Goal: Check status: Check status

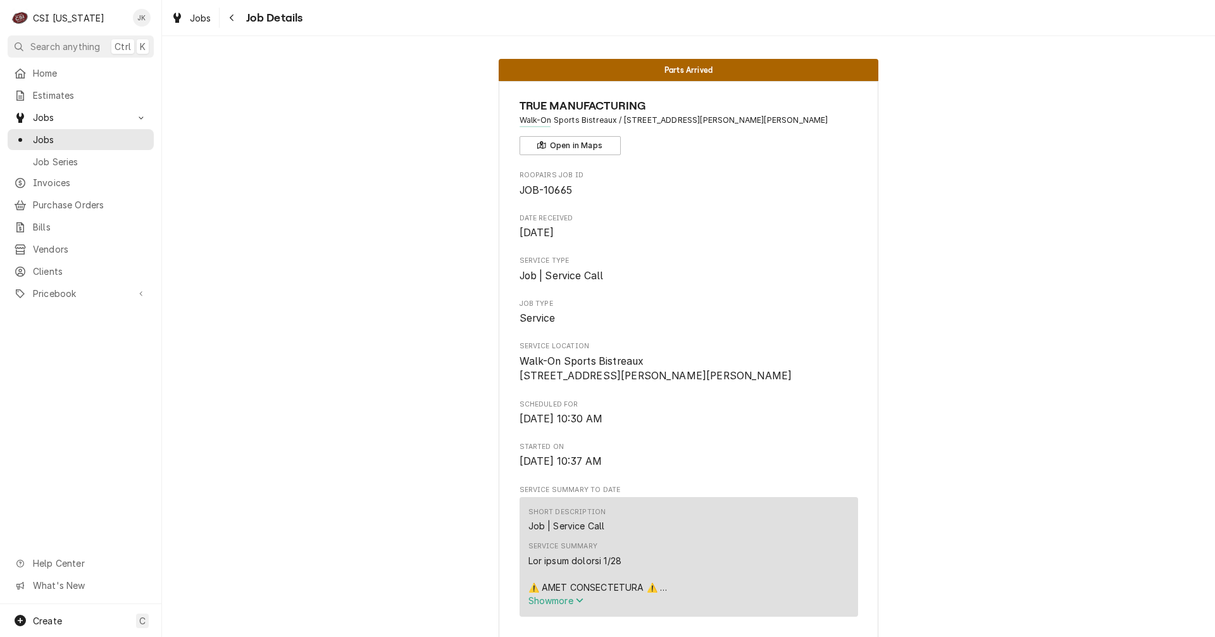
scroll to position [886, 0]
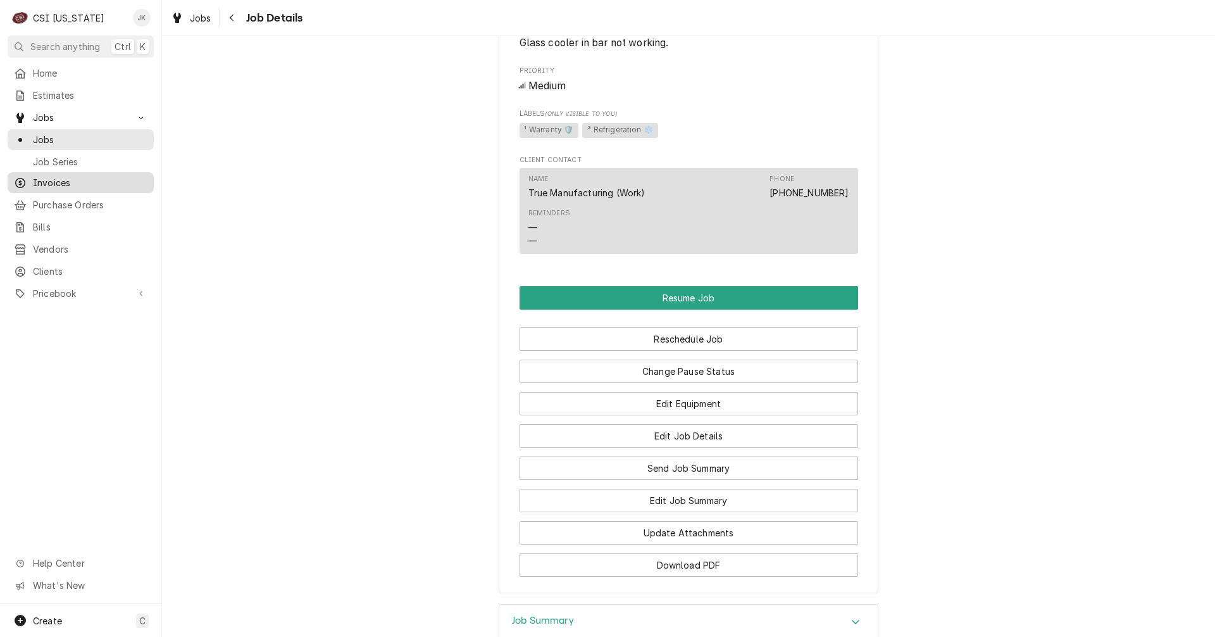
click at [50, 180] on span "Invoices" at bounding box center [90, 182] width 115 height 13
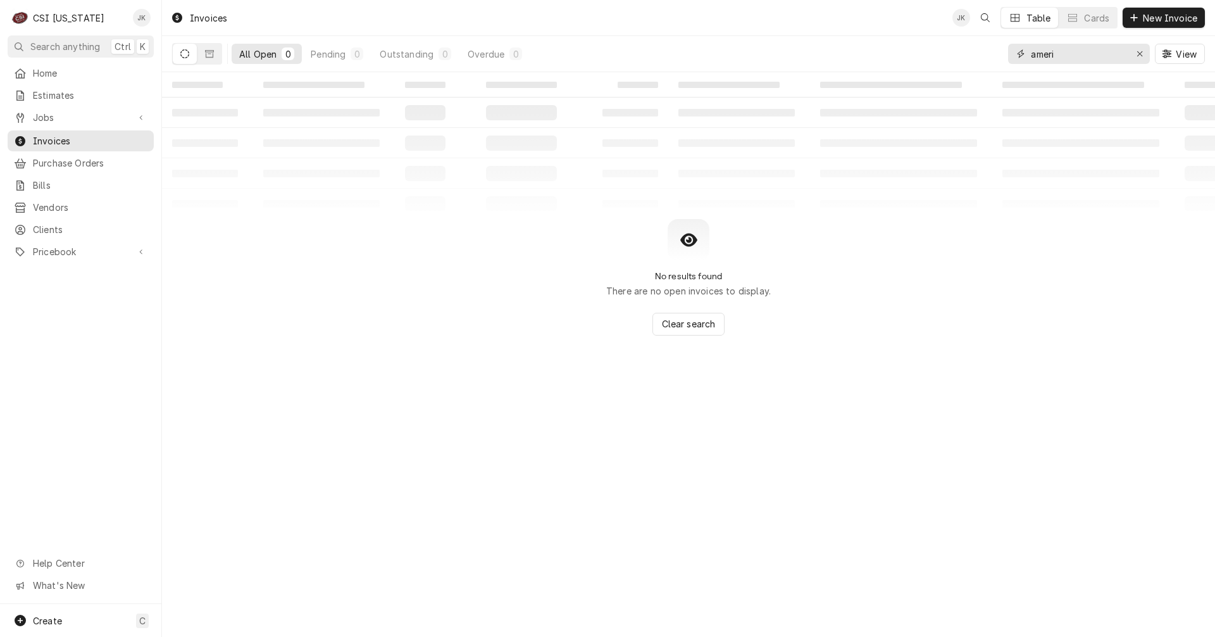
drag, startPoint x: 1090, startPoint y: 58, endPoint x: 974, endPoint y: 54, distance: 116.5
click at [974, 54] on div "All Open 0 Pending 0 Outstanding 0 Overdue 0 ameri View" at bounding box center [688, 53] width 1033 height 35
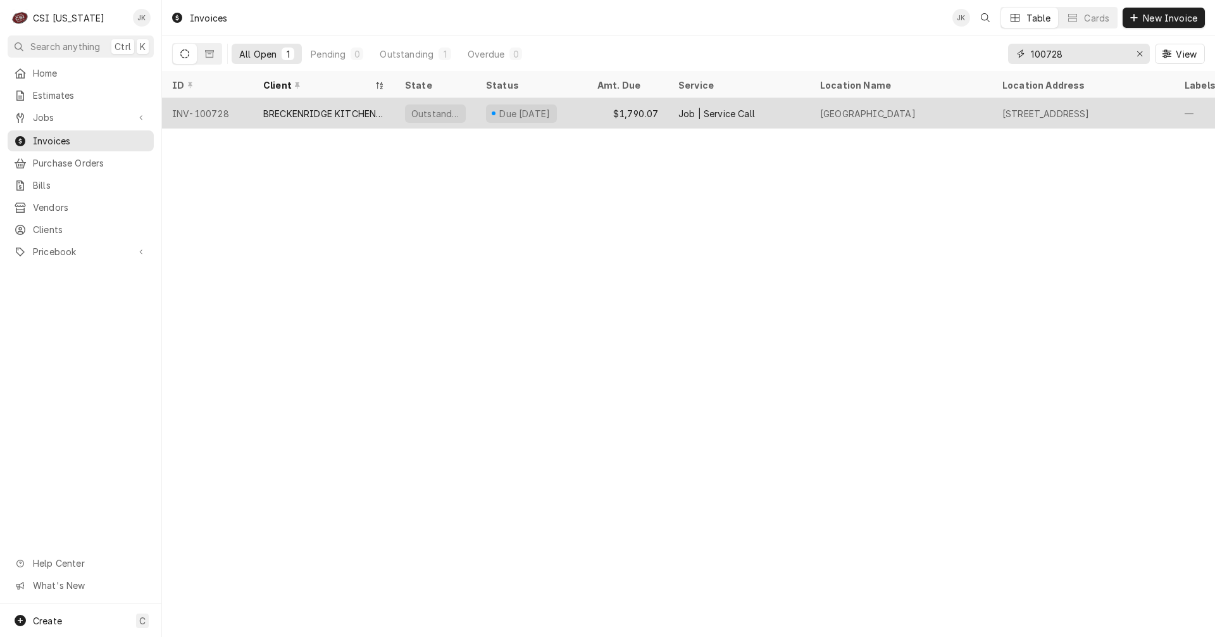
type input "100728"
click at [292, 115] on div "BRECKENRIDGE KITCHEN EQUIPMENT" at bounding box center [324, 113] width 122 height 13
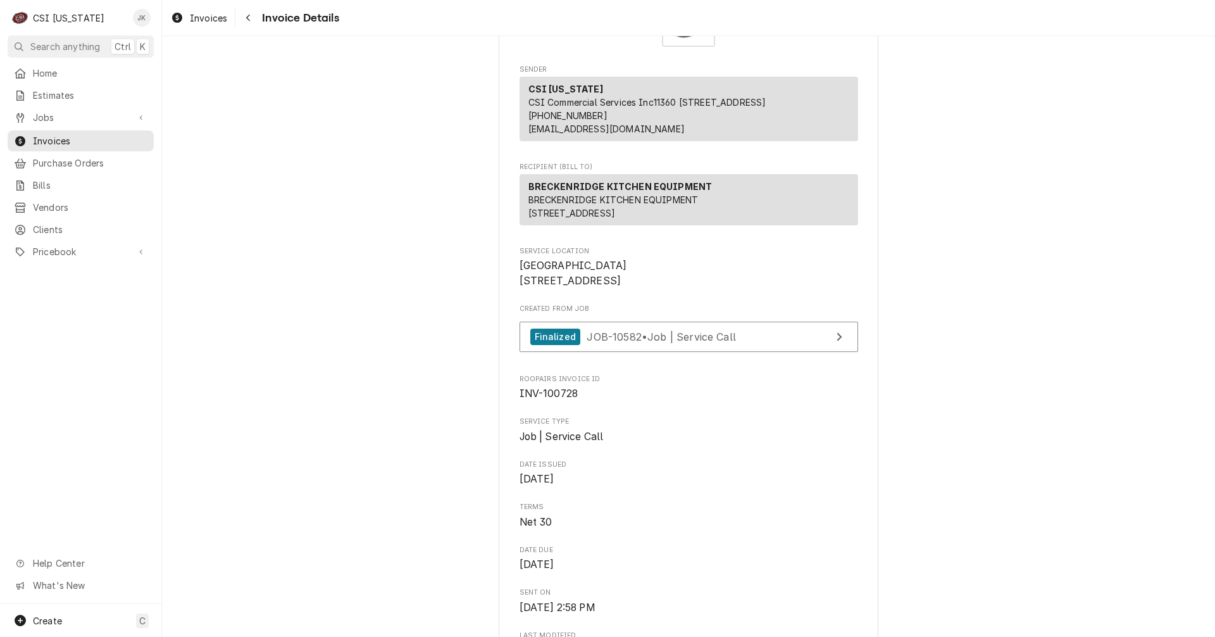
scroll to position [27, 0]
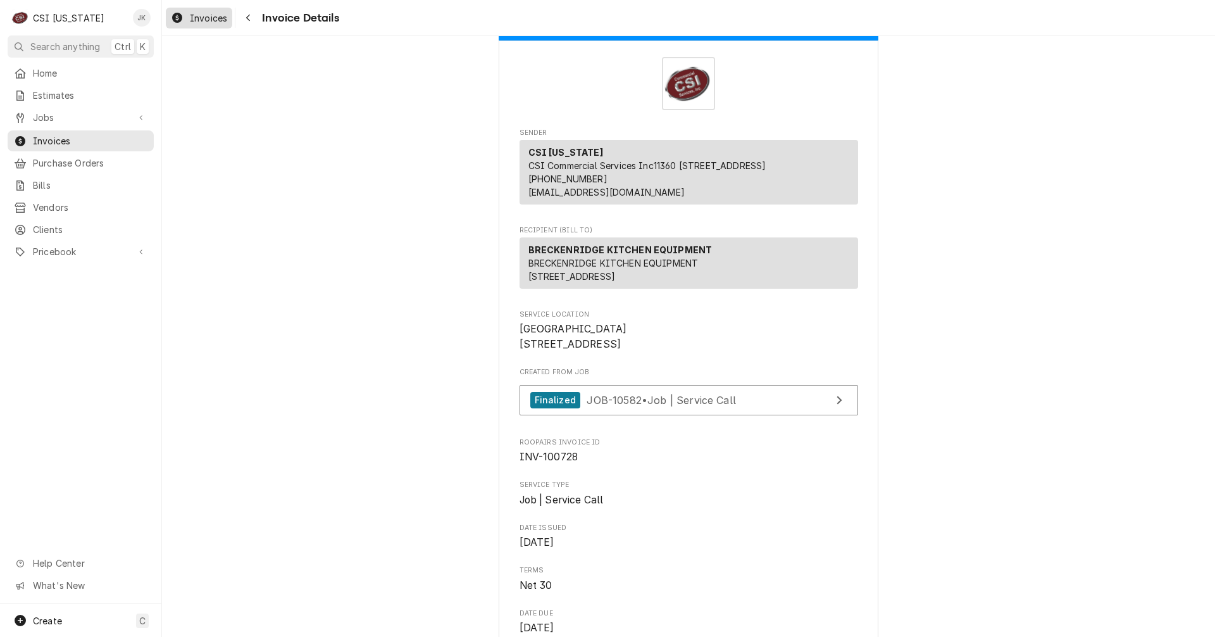
click at [212, 20] on span "Invoices" at bounding box center [208, 17] width 37 height 13
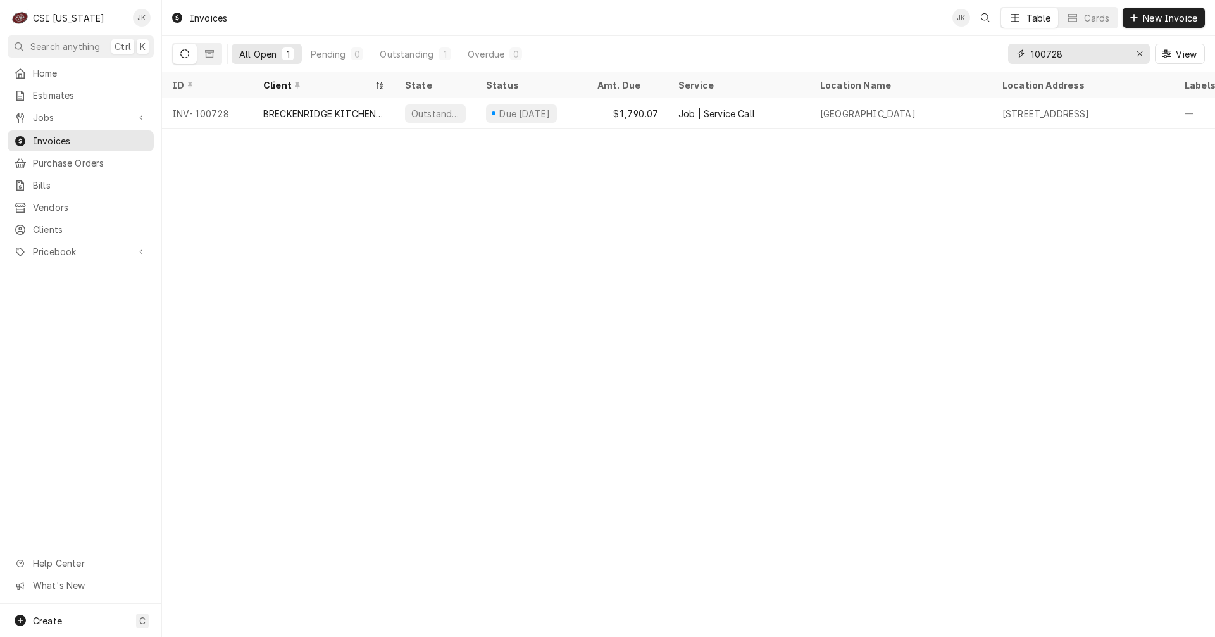
drag, startPoint x: 1047, startPoint y: 55, endPoint x: 1072, endPoint y: 52, distance: 25.5
click at [1072, 52] on input "100728" at bounding box center [1078, 54] width 95 height 20
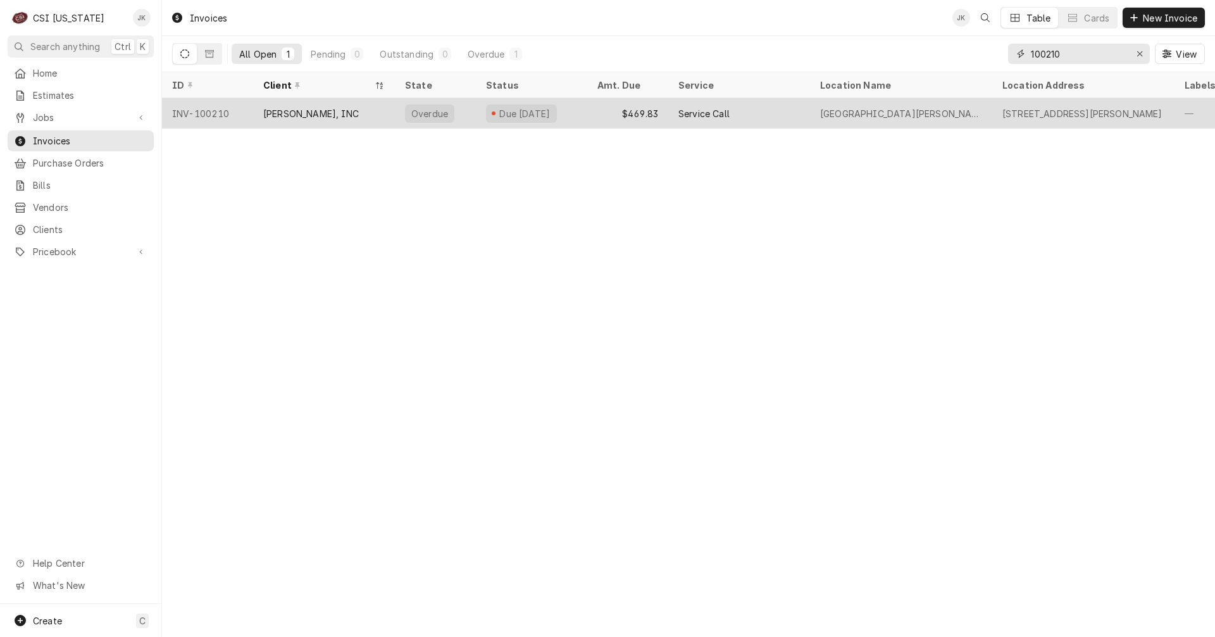
type input "100210"
click at [358, 119] on div "STAFFORD-SMITH, INC" at bounding box center [324, 113] width 142 height 30
